Goal: Check status: Check status

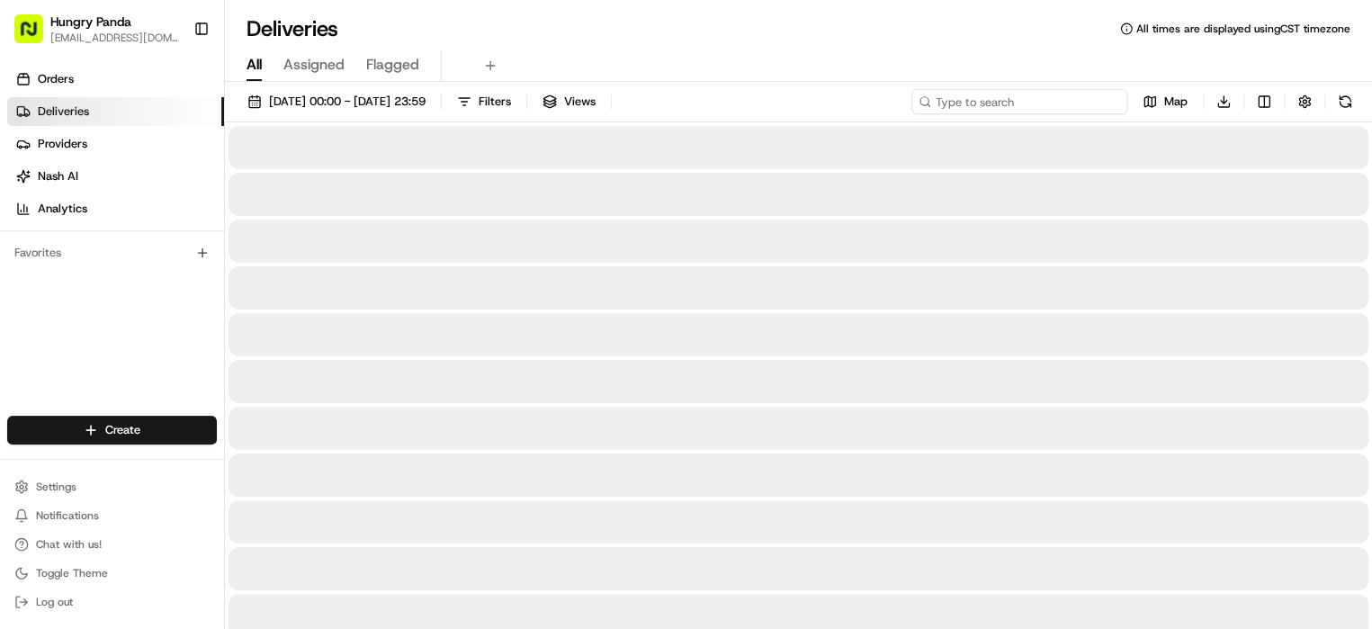
click at [1082, 102] on input at bounding box center [1020, 101] width 216 height 25
paste input "600256178565870389888"
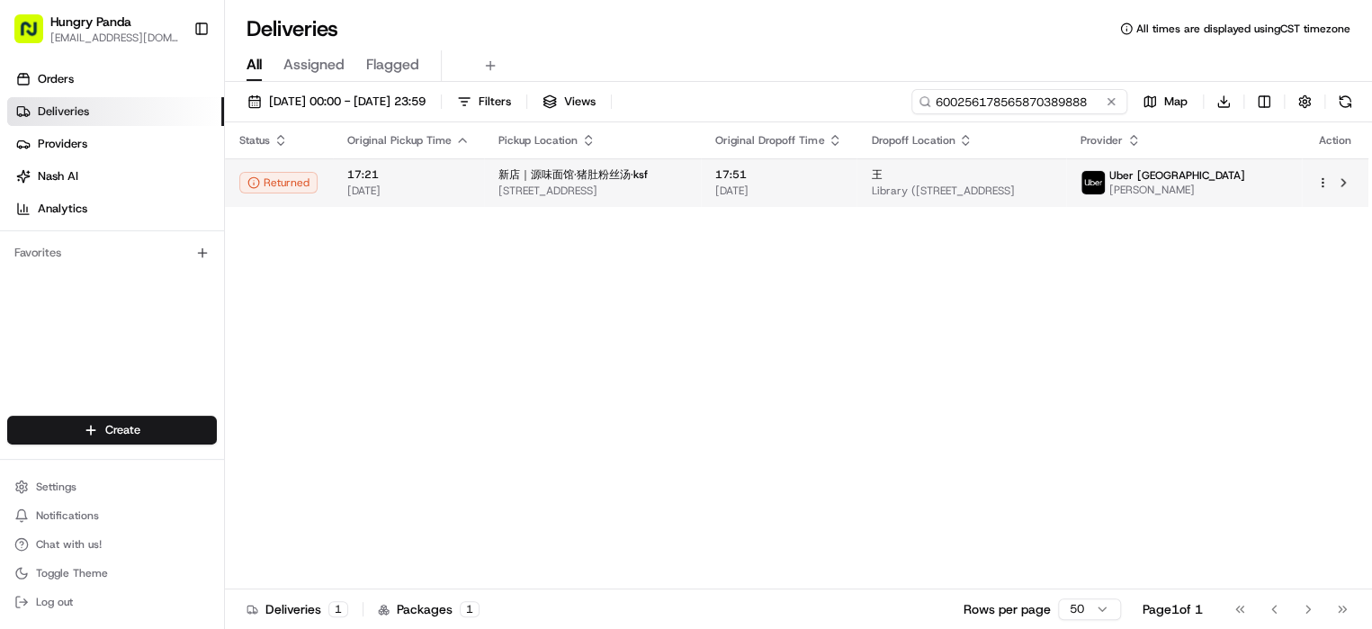
type input "600256178565870389888"
click at [701, 187] on td "新店｜源味面馆·猪肚粉丝汤·ksf [STREET_ADDRESS]" at bounding box center [592, 182] width 217 height 49
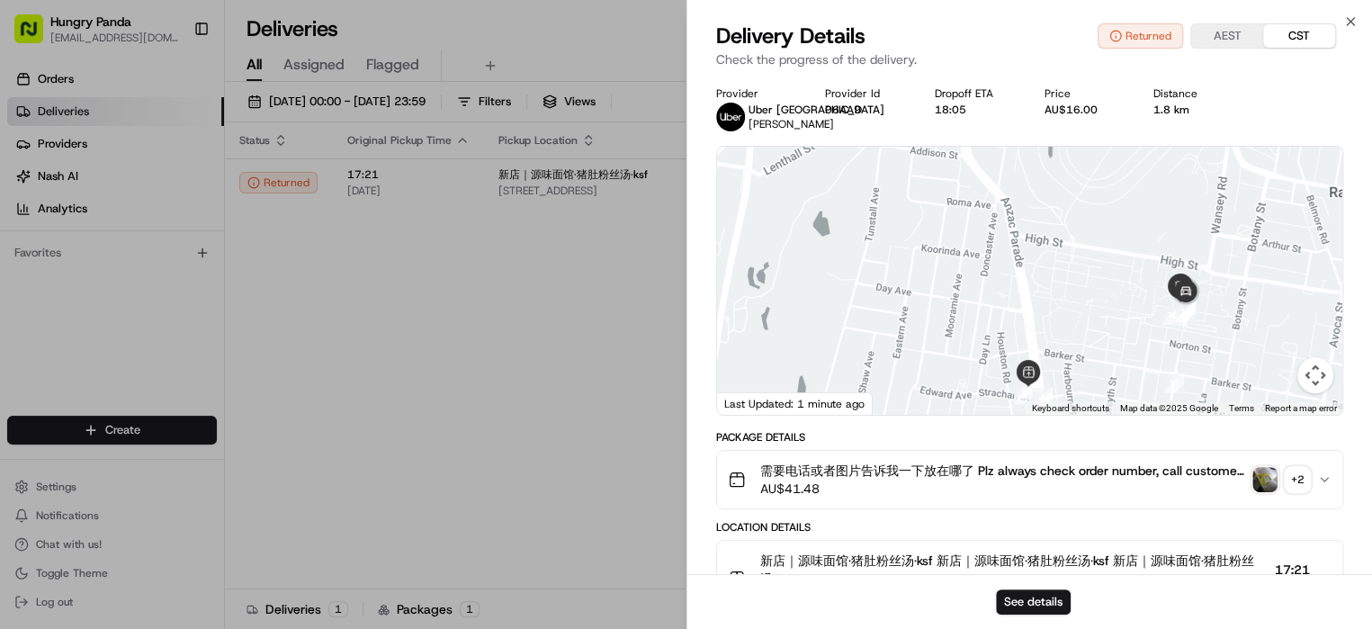
click at [1256, 483] on img "button" at bounding box center [1265, 479] width 25 height 25
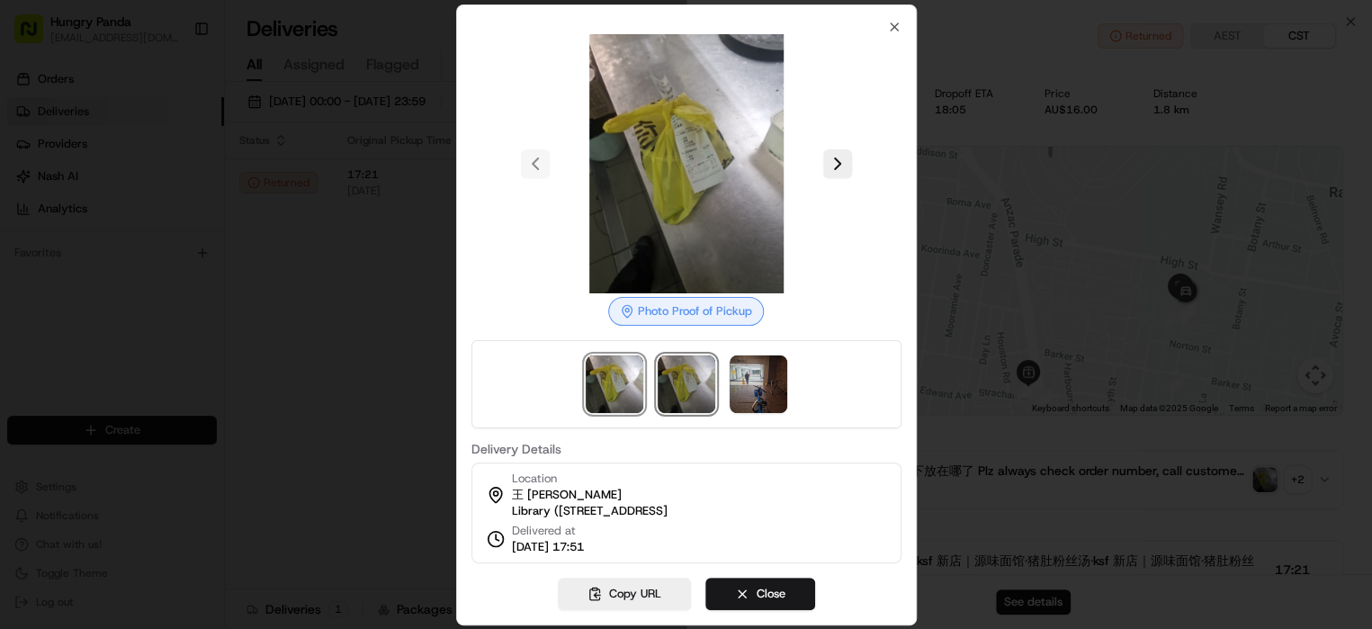
click at [692, 374] on img at bounding box center [687, 384] width 58 height 58
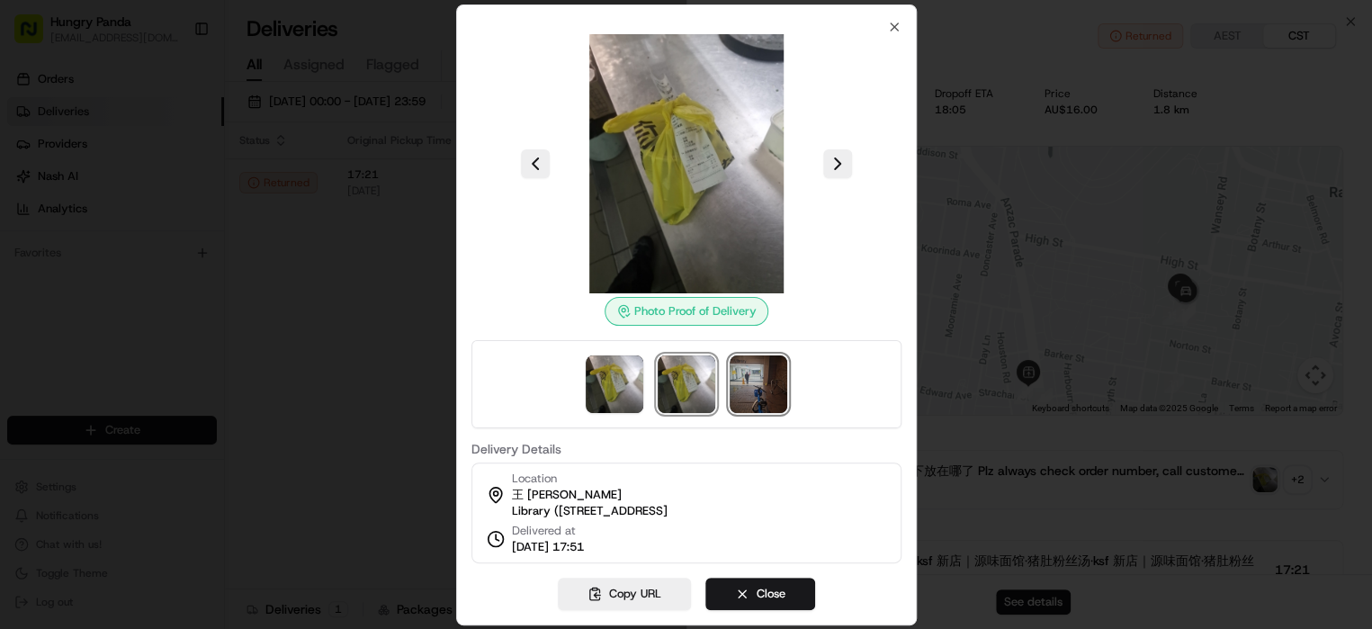
click at [757, 375] on img at bounding box center [759, 384] width 58 height 58
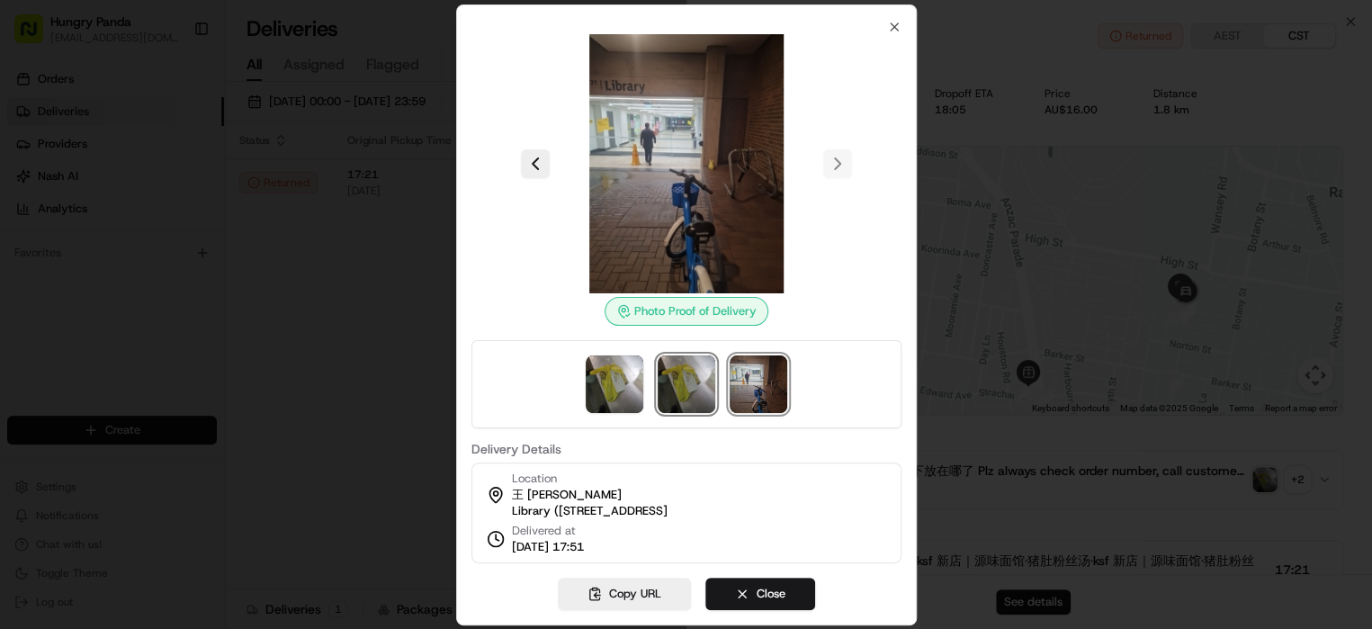
click at [687, 380] on img at bounding box center [687, 384] width 58 height 58
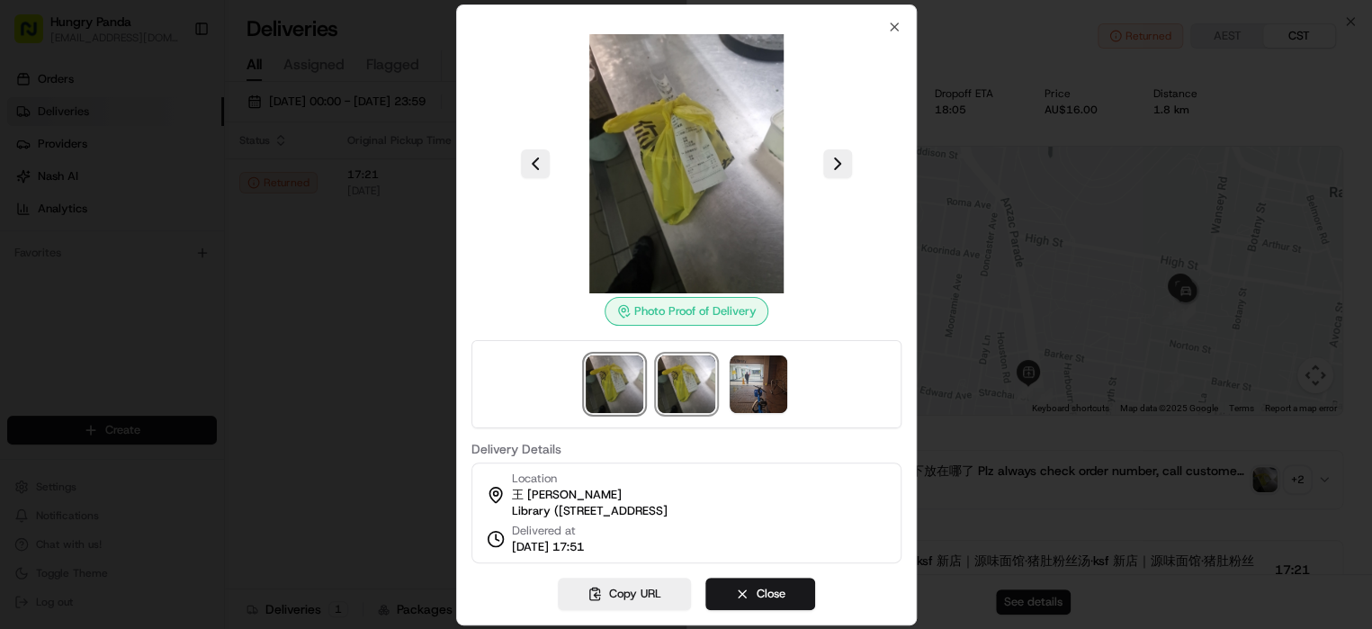
click at [628, 379] on img at bounding box center [615, 384] width 58 height 58
click at [688, 373] on img at bounding box center [687, 384] width 58 height 58
click at [742, 379] on img at bounding box center [759, 384] width 58 height 58
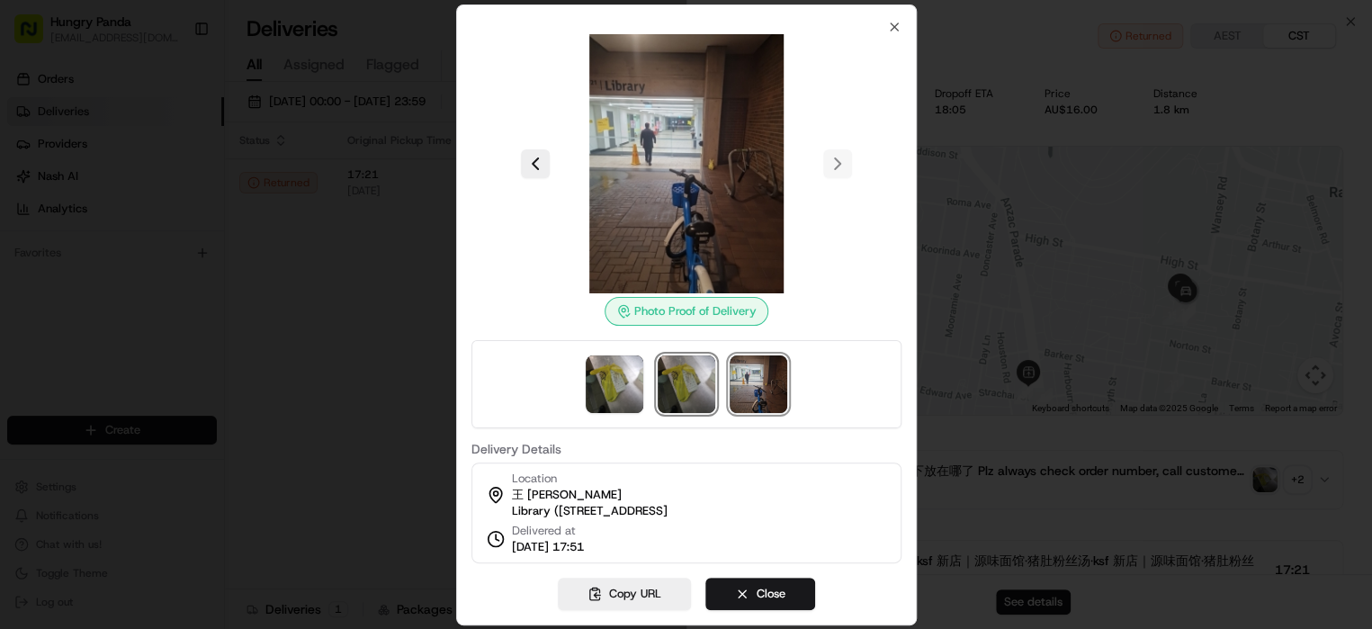
click at [690, 357] on img at bounding box center [687, 384] width 58 height 58
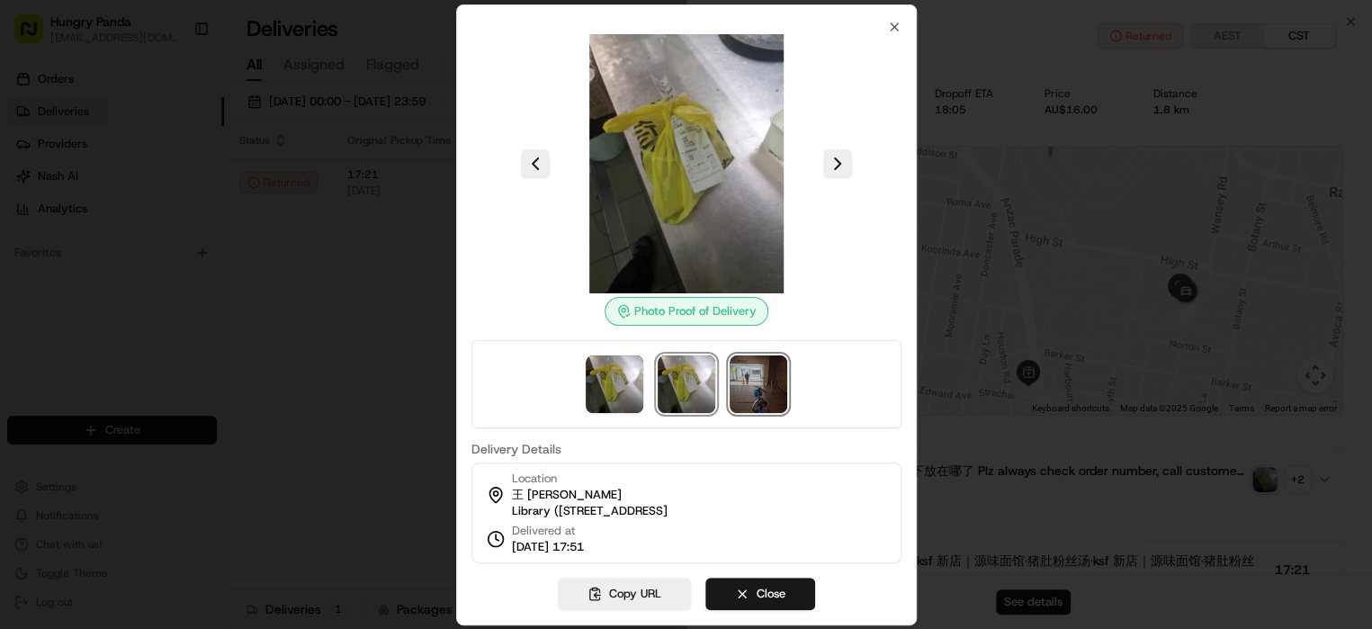
click at [737, 362] on img at bounding box center [759, 384] width 58 height 58
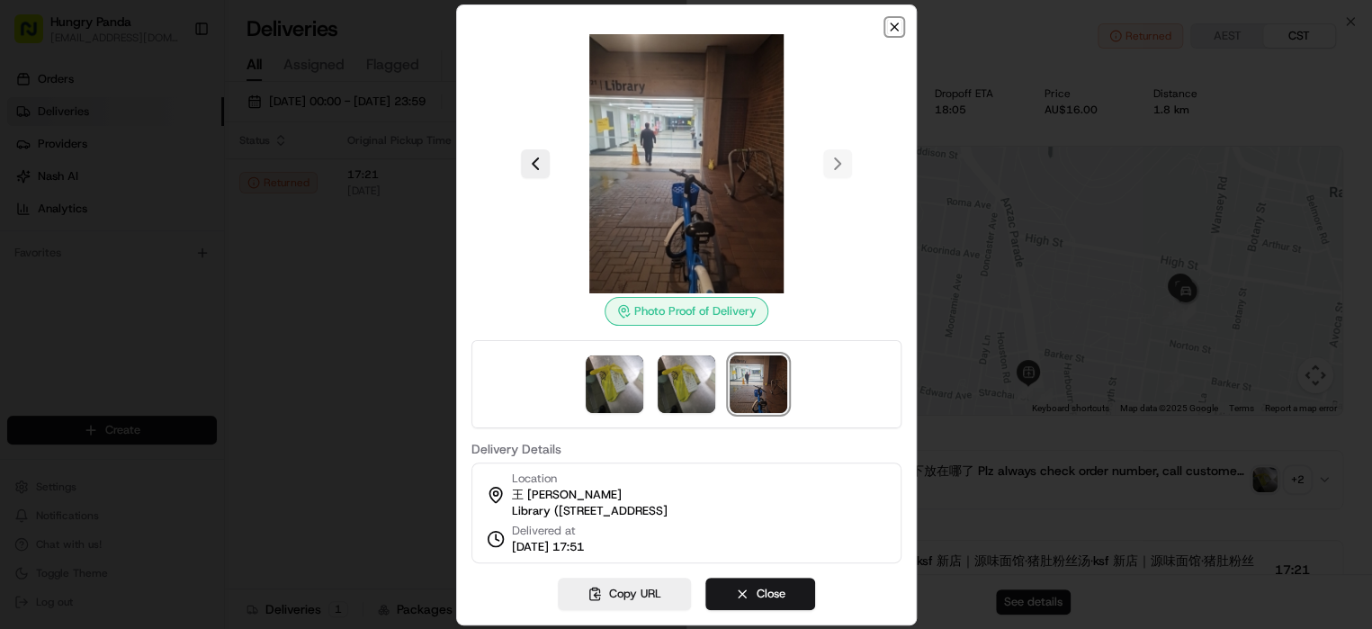
click at [893, 20] on icon "button" at bounding box center [894, 27] width 14 height 14
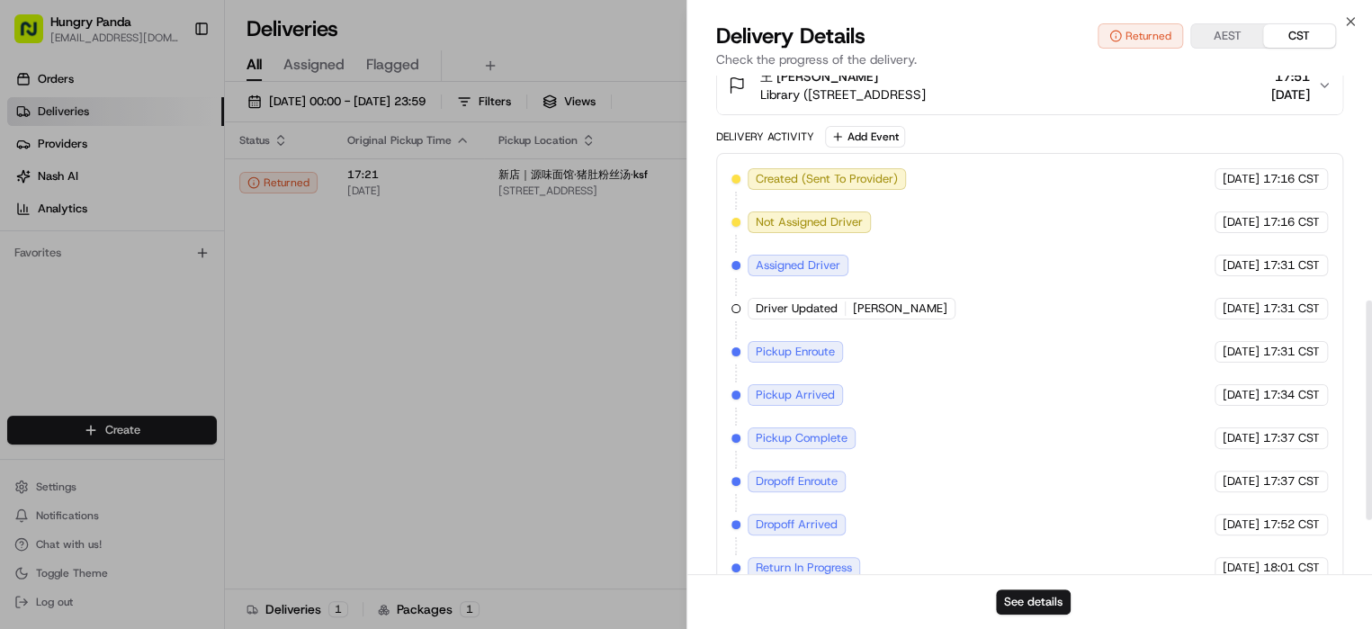
scroll to position [633, 0]
